Goal: Transaction & Acquisition: Purchase product/service

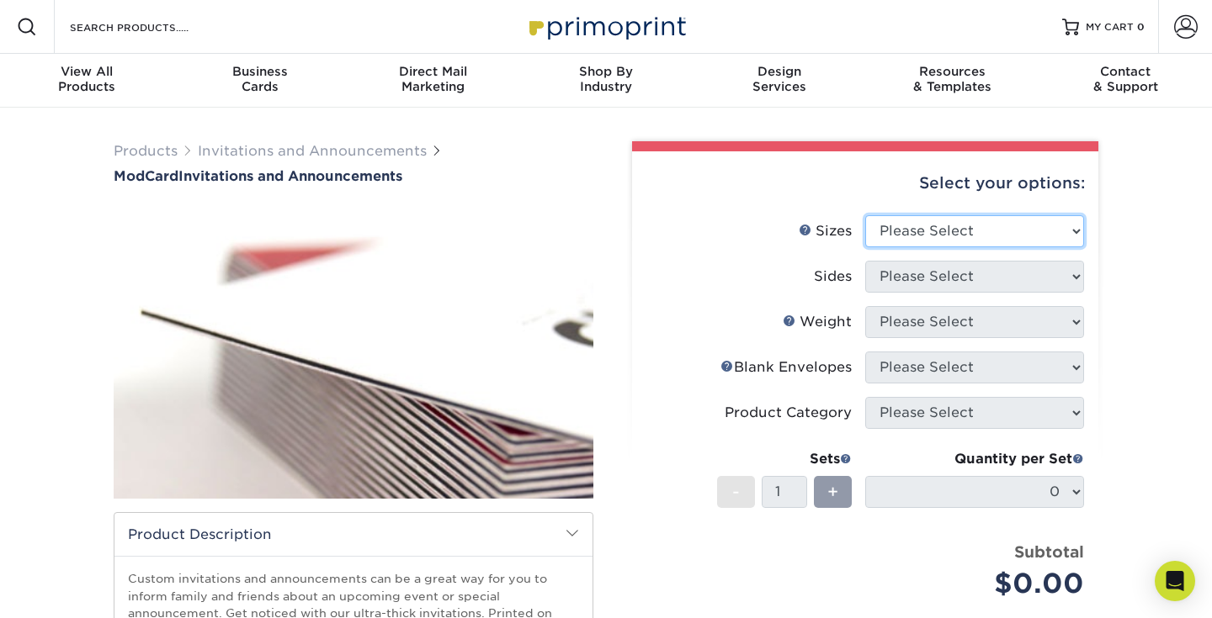
click at [893, 215] on select "Please Select 4.25" x 5.5" 4.25" x 6" 5" x 7" 6" x 6"" at bounding box center [974, 231] width 219 height 32
select select "6.00x6.00"
click at [865, 215] on select "Please Select 4.25" x 5.5" 4.25" x 6" 5" x 7" 6" x 6"" at bounding box center [974, 231] width 219 height 32
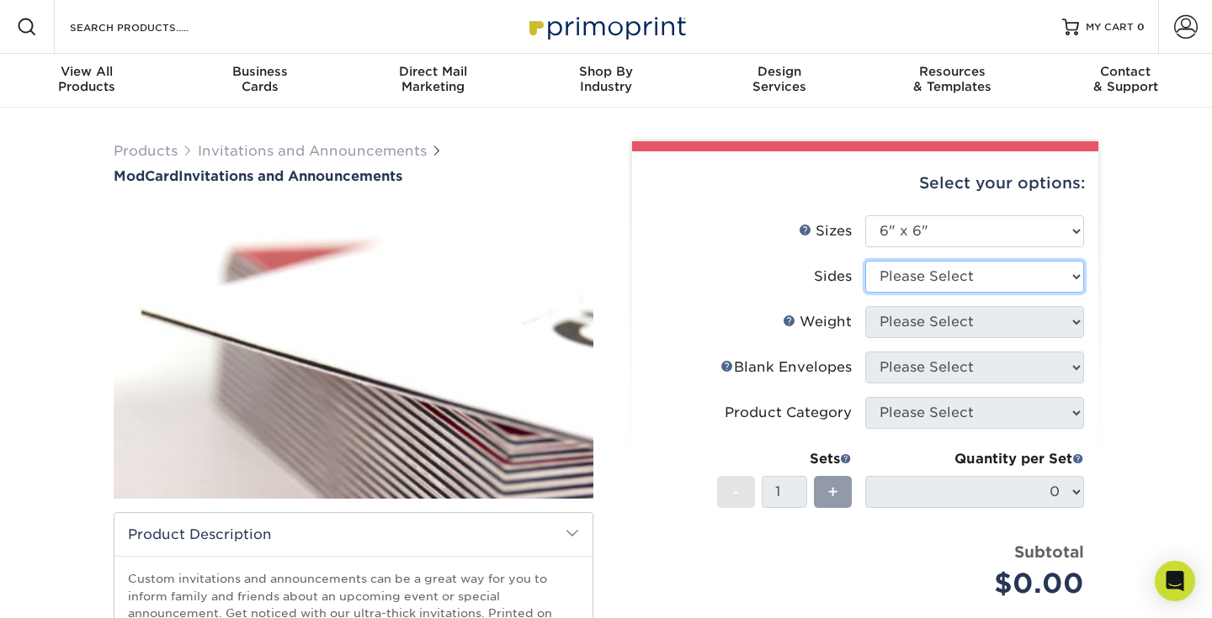
click at [915, 261] on select "Please Select Print Both Sides Print Front Only" at bounding box center [974, 277] width 219 height 32
select select "32d3c223-f82c-492b-b915-ba065a00862f"
click at [865, 261] on select "Please Select Print Both Sides Print Front Only" at bounding box center [974, 277] width 219 height 32
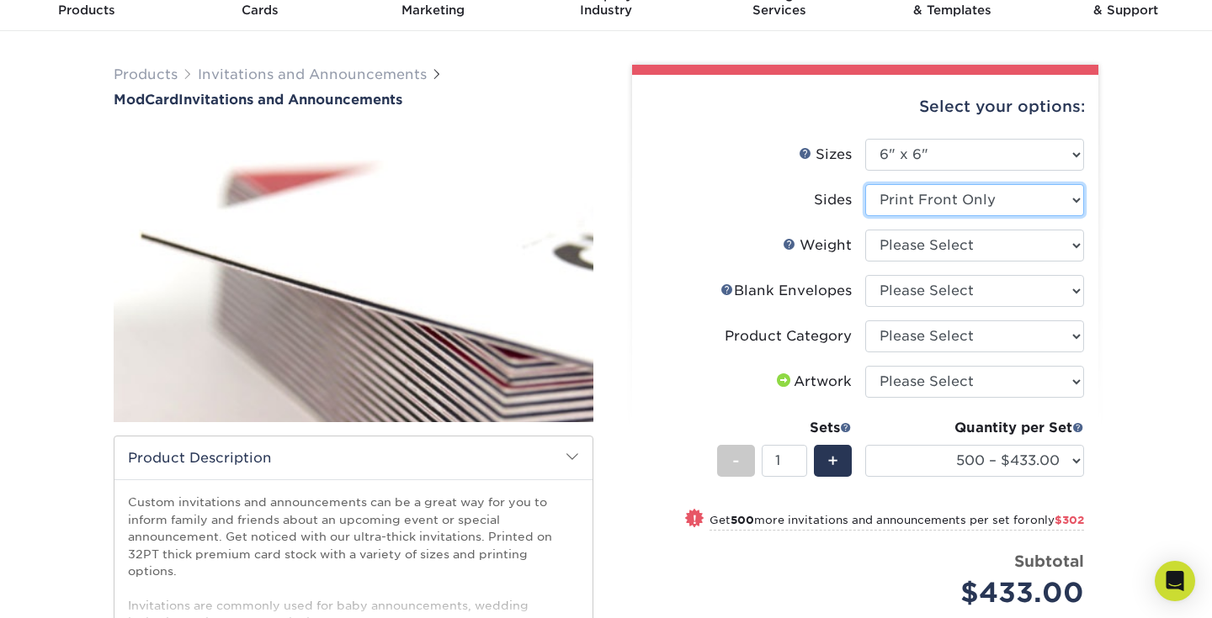
scroll to position [26, 0]
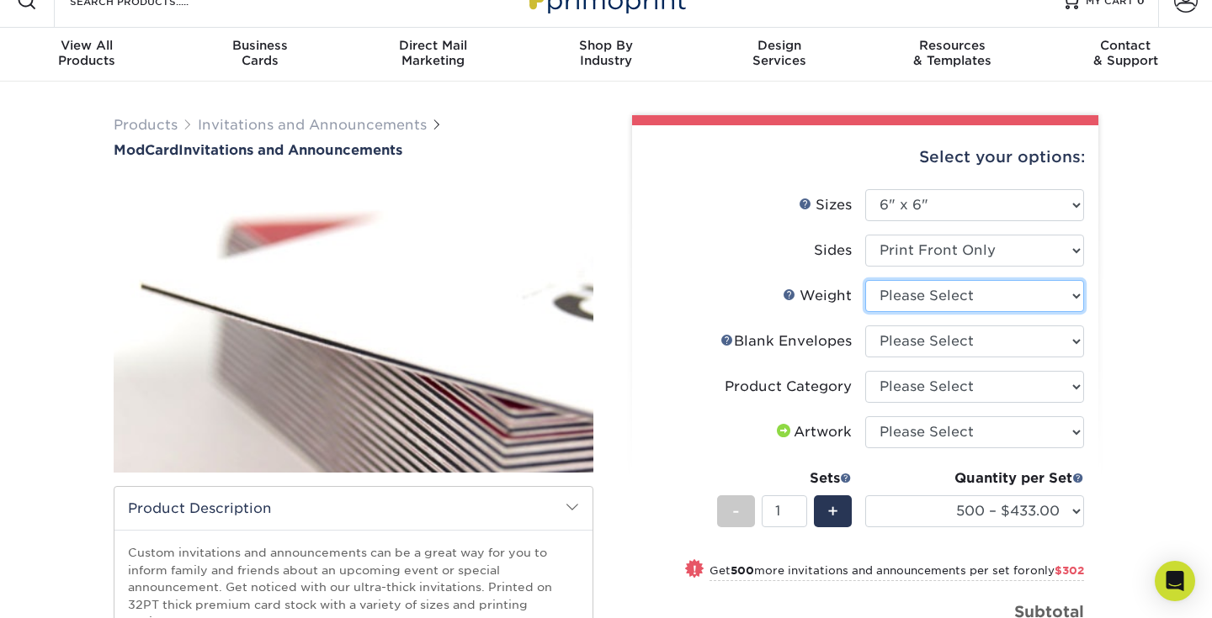
click at [938, 280] on select "Please Select 32PTUCBLK" at bounding box center [974, 296] width 219 height 32
select select "32PTUCBLK"
click at [865, 280] on select "Please Select 32PTUCBLK" at bounding box center [974, 296] width 219 height 32
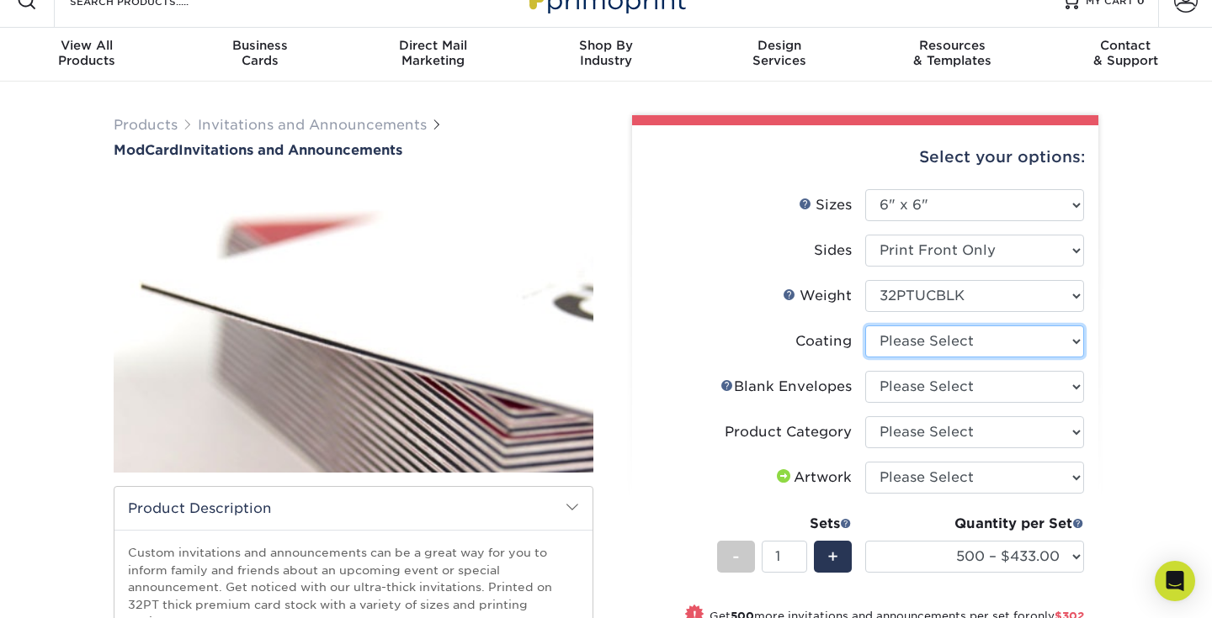
click at [937, 326] on select at bounding box center [974, 342] width 219 height 32
select select "3e7618de-abca-4bda-9f97-8b9129e913d8"
click at [865, 326] on select at bounding box center [974, 342] width 219 height 32
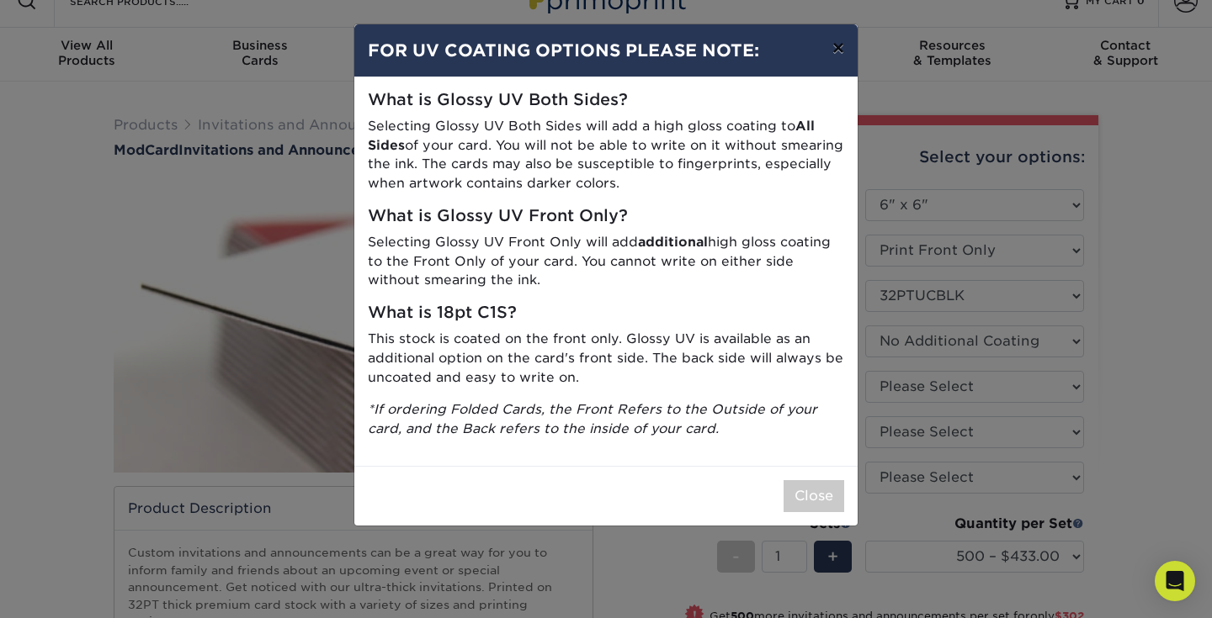
click at [840, 41] on button "×" at bounding box center [838, 47] width 39 height 47
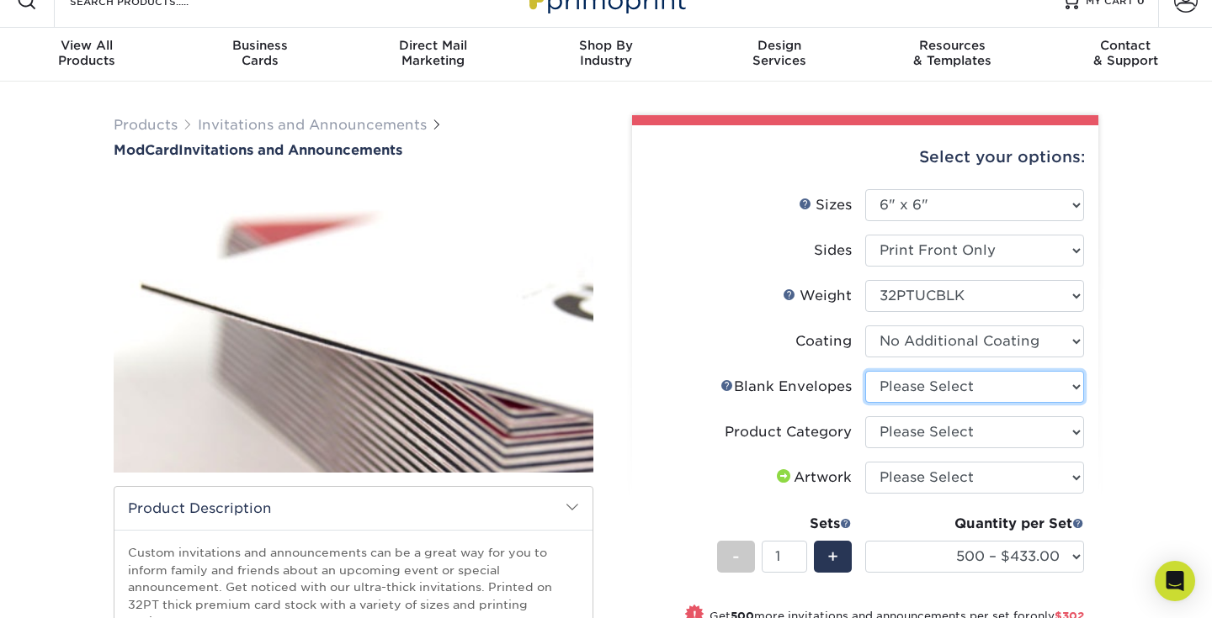
click at [938, 371] on select "Please Select No Blank Envelopes Yes 500 Envelopes 6.5X6.5 Yes 1000 Envelopes 6…" at bounding box center [974, 387] width 219 height 32
select select "78011887-2e8d-4344-9109-c096bde59add"
click at [865, 371] on select "Please Select No Blank Envelopes Yes 500 Envelopes 6.5X6.5 Yes 1000 Envelopes 6…" at bounding box center [974, 387] width 219 height 32
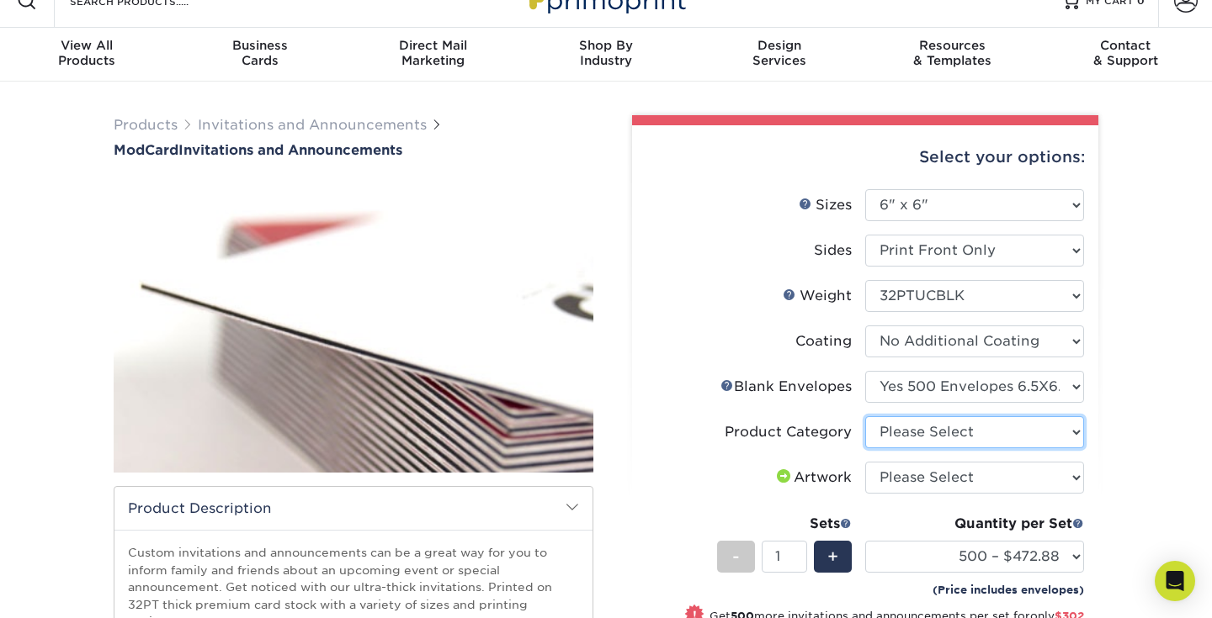
click at [920, 416] on select "Please Select Announcement Cards" at bounding box center [974, 432] width 219 height 32
select select "afc43903-b91d-4869-9f05-9fa1eb7dcbea"
click at [865, 416] on select "Please Select Announcement Cards" at bounding box center [974, 432] width 219 height 32
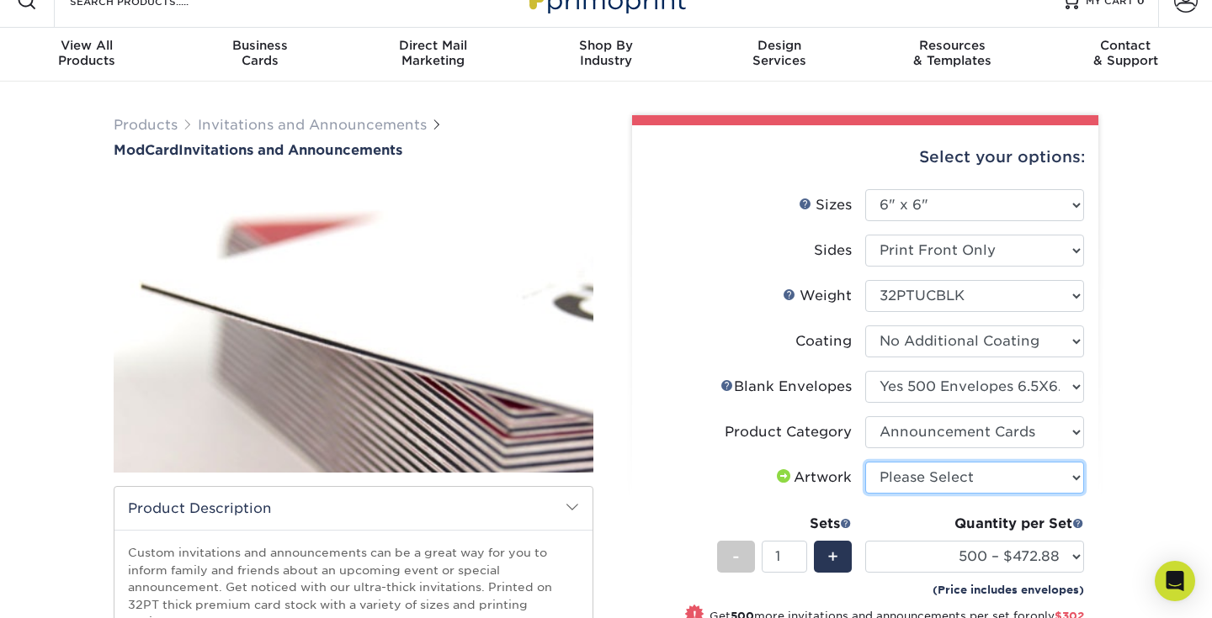
click at [905, 462] on select "Please Select I will upload files I need a design - $100" at bounding box center [974, 478] width 219 height 32
select select "upload"
click at [865, 462] on select "Please Select I will upload files I need a design - $100" at bounding box center [974, 478] width 219 height 32
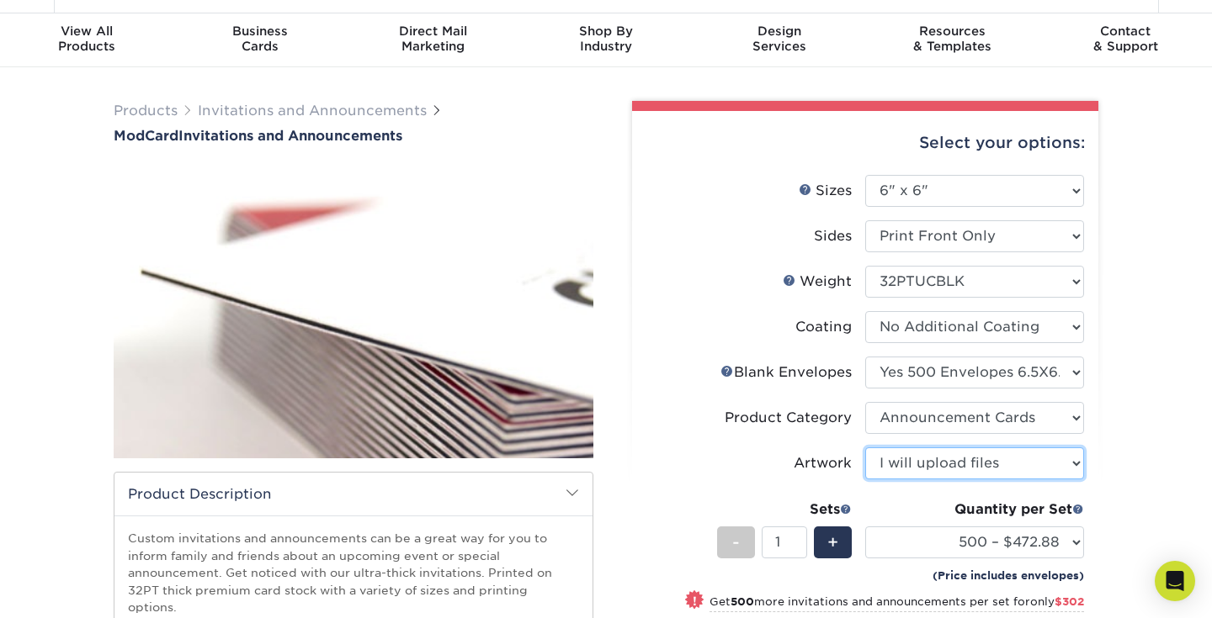
scroll to position [49, 0]
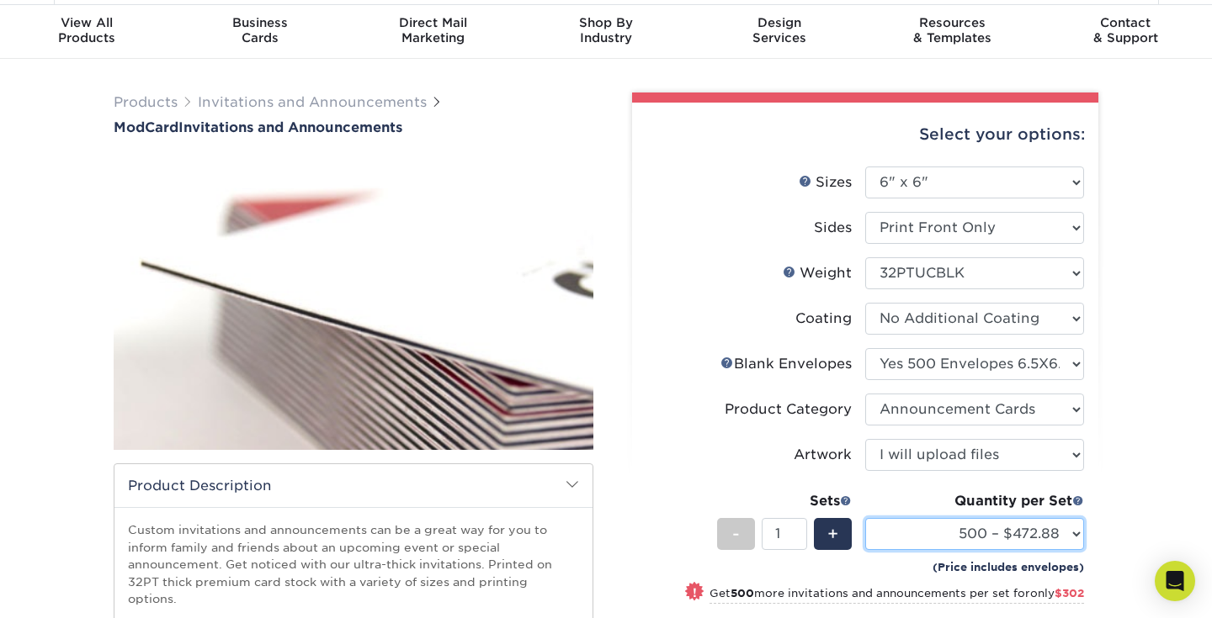
click at [948, 518] on select "500 – $472.88 1000 – $774.88" at bounding box center [974, 534] width 219 height 32
select select "1000 – $774.88"
click at [865, 518] on select "500 – $472.88 1000 – $774.88" at bounding box center [974, 534] width 219 height 32
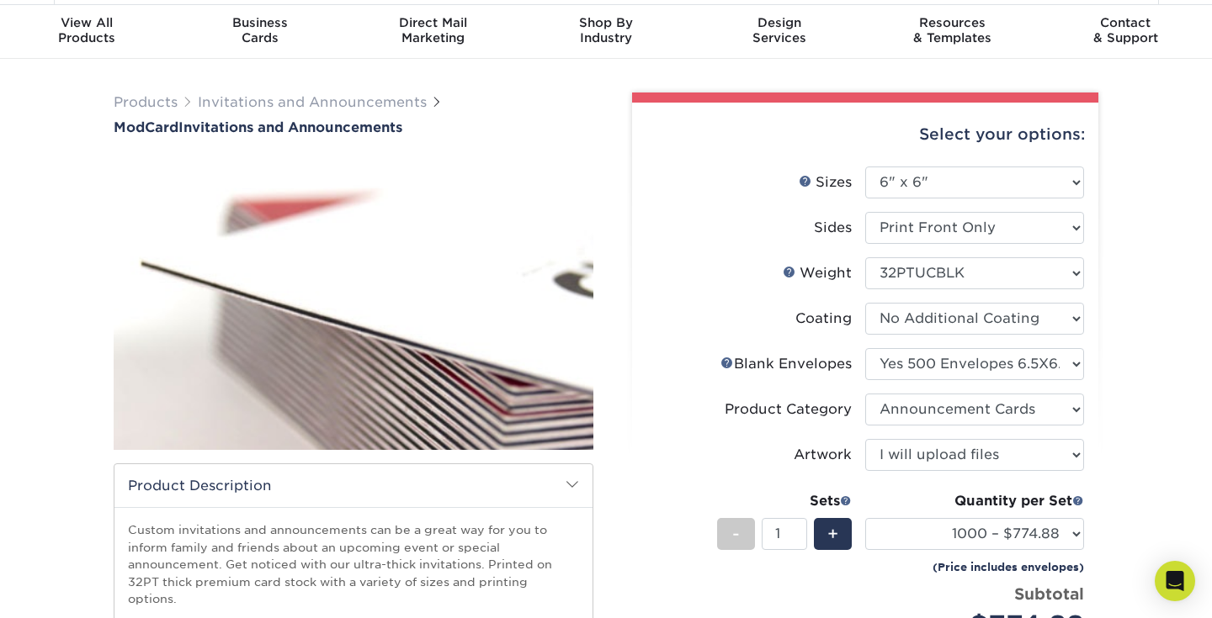
click at [1199, 486] on div "Products Invitations and Announcements ModCard Invitations and Announcements sh…" at bounding box center [606, 481] width 1212 height 845
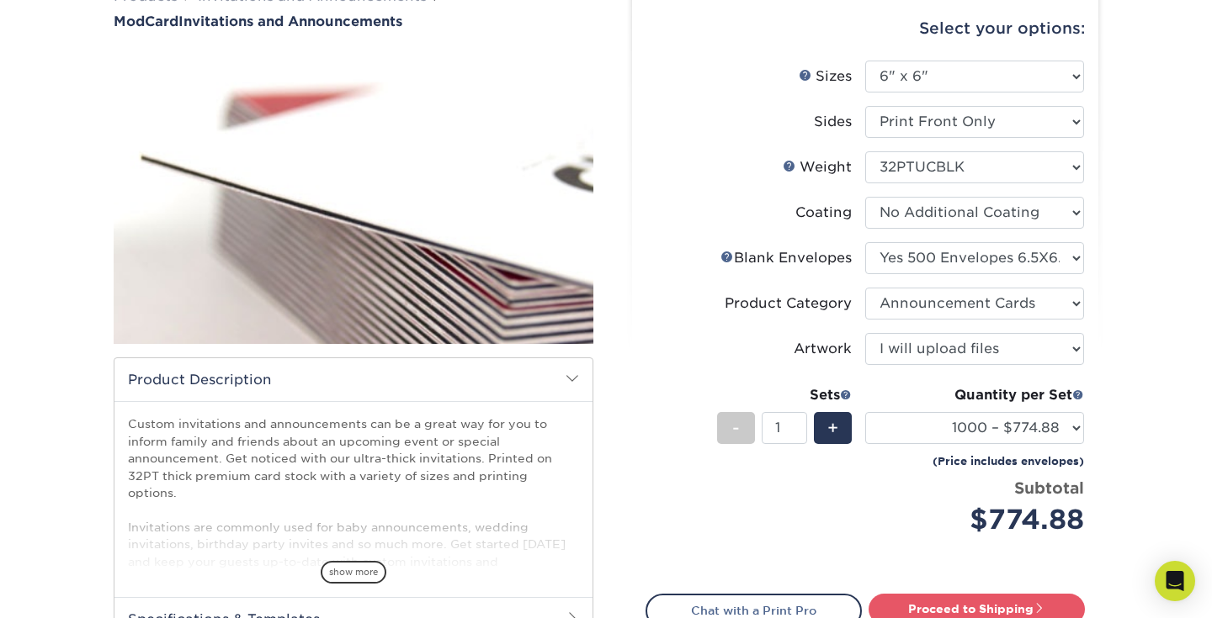
scroll to position [223, 0]
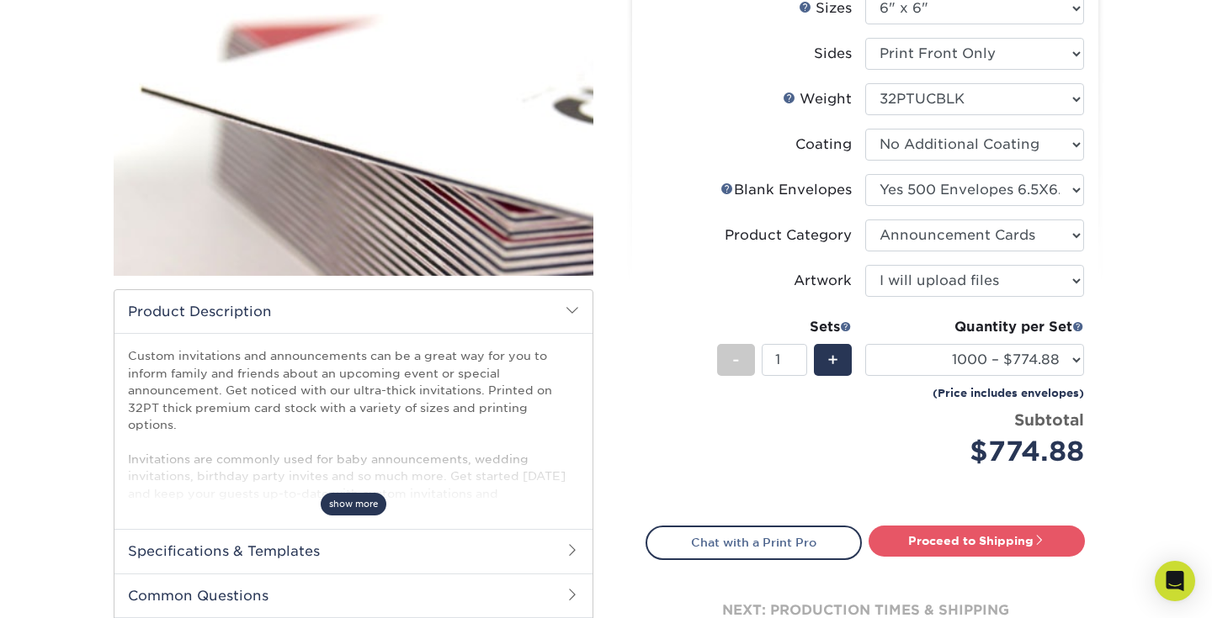
click at [351, 493] on span "show more" at bounding box center [354, 504] width 66 height 23
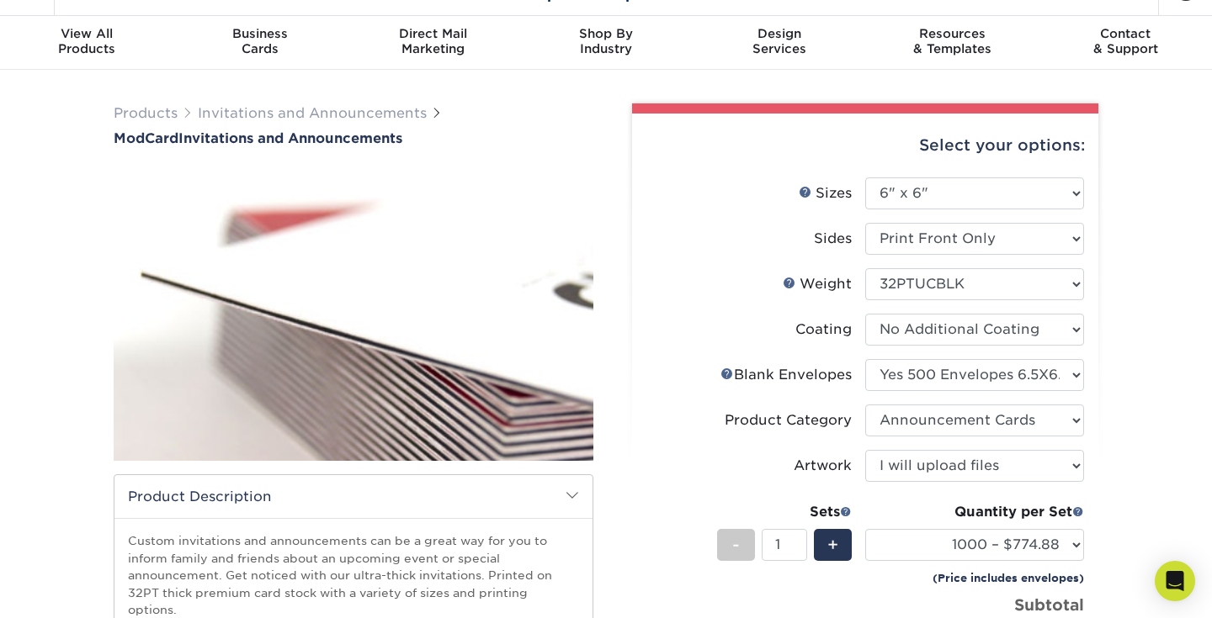
scroll to position [0, 0]
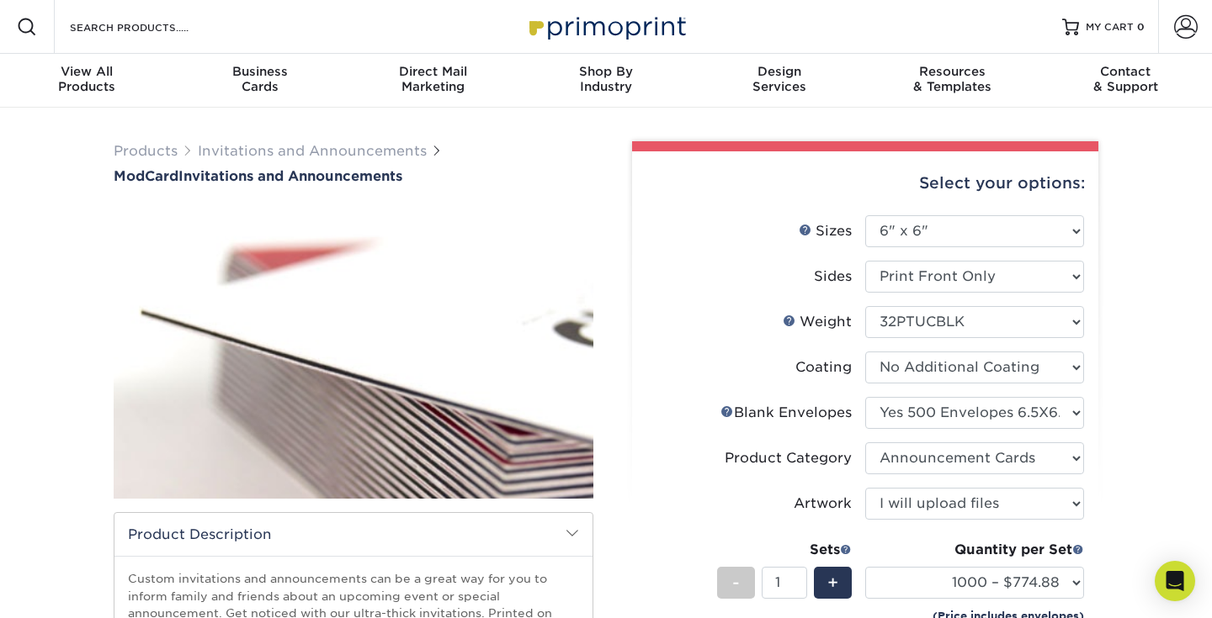
click at [456, 289] on img at bounding box center [354, 351] width 480 height 331
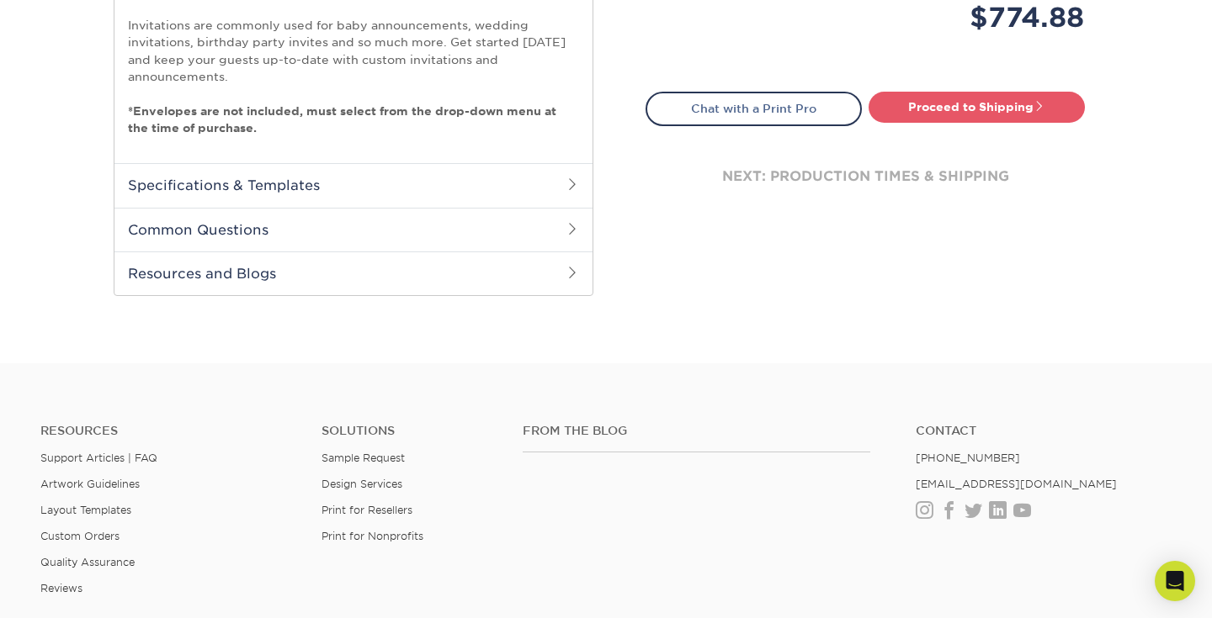
scroll to position [713, 0]
